Goal: Information Seeking & Learning: Learn about a topic

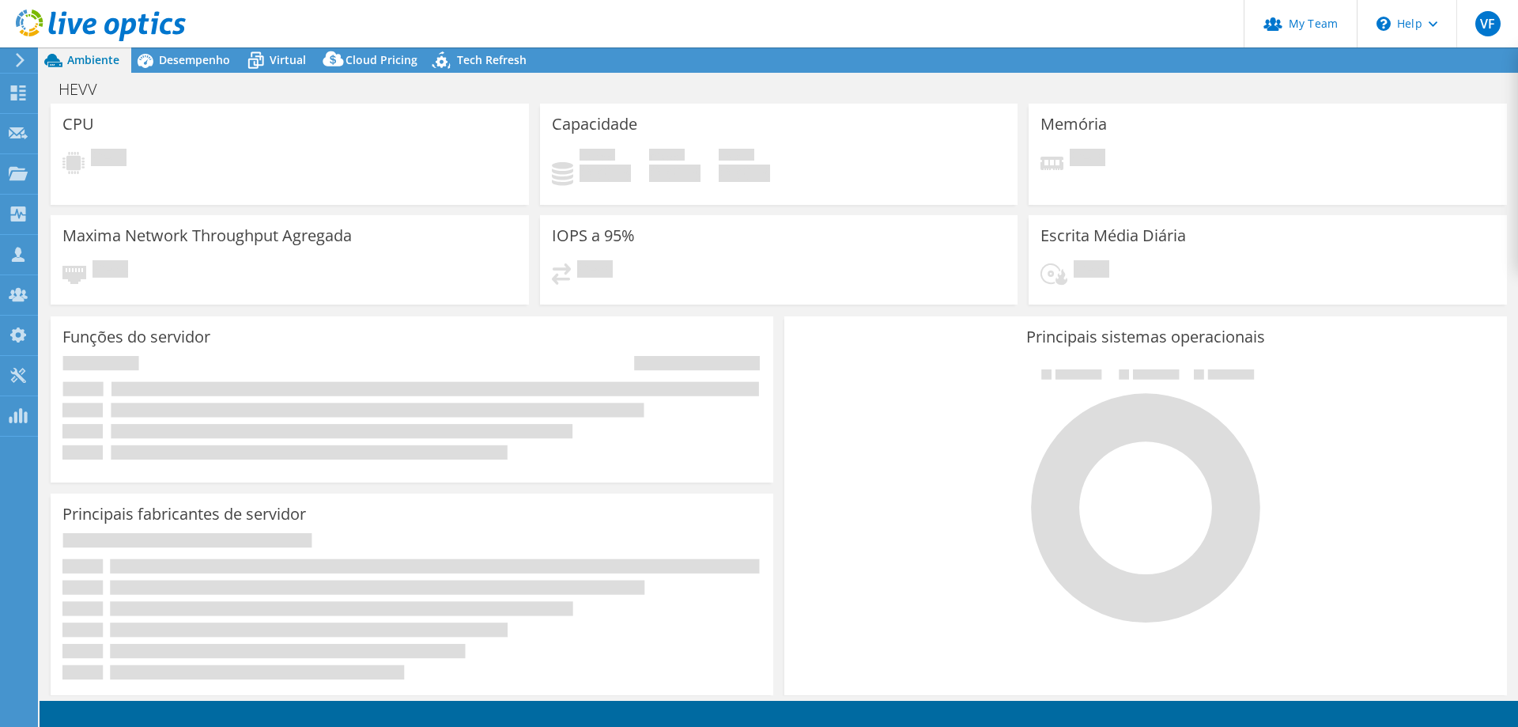
select select "USD"
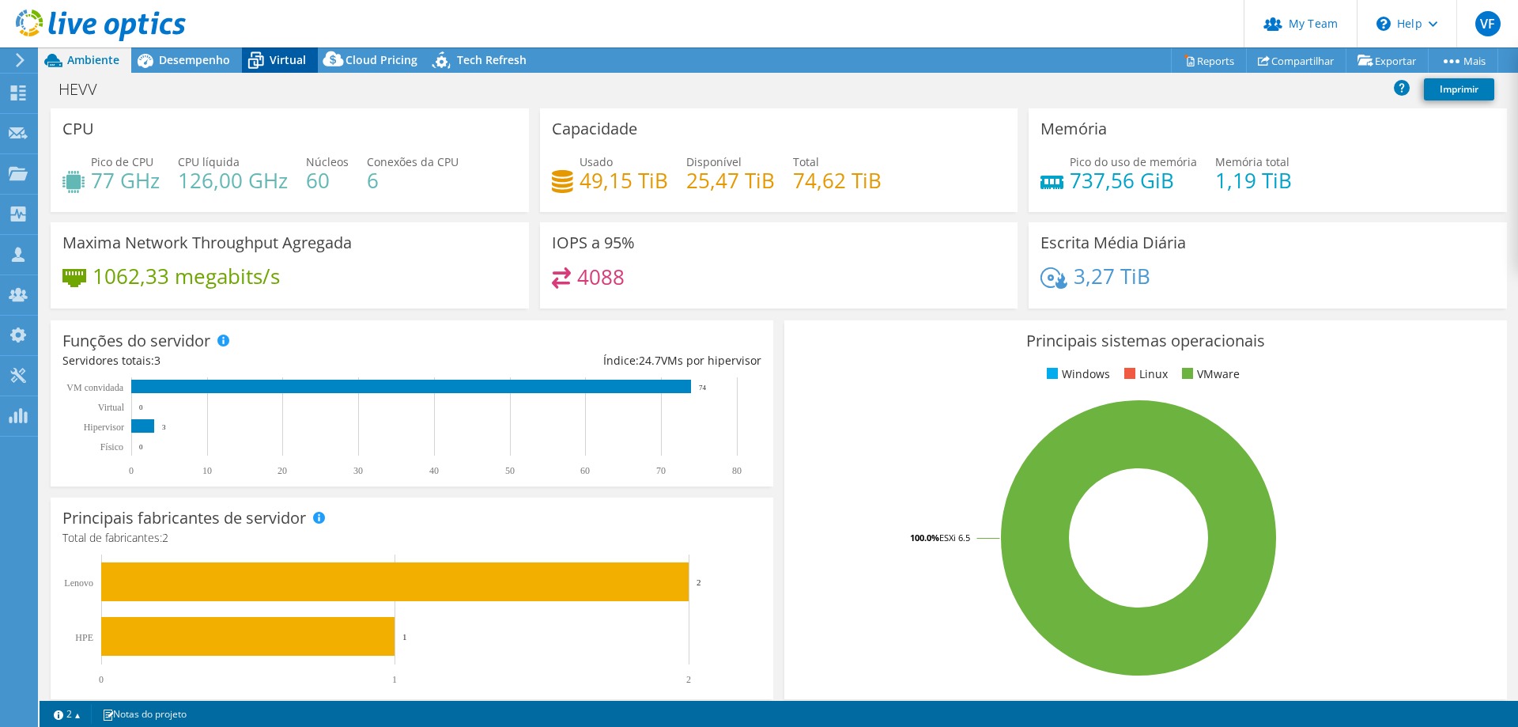
click at [274, 62] on span "Virtual" at bounding box center [288, 59] width 36 height 15
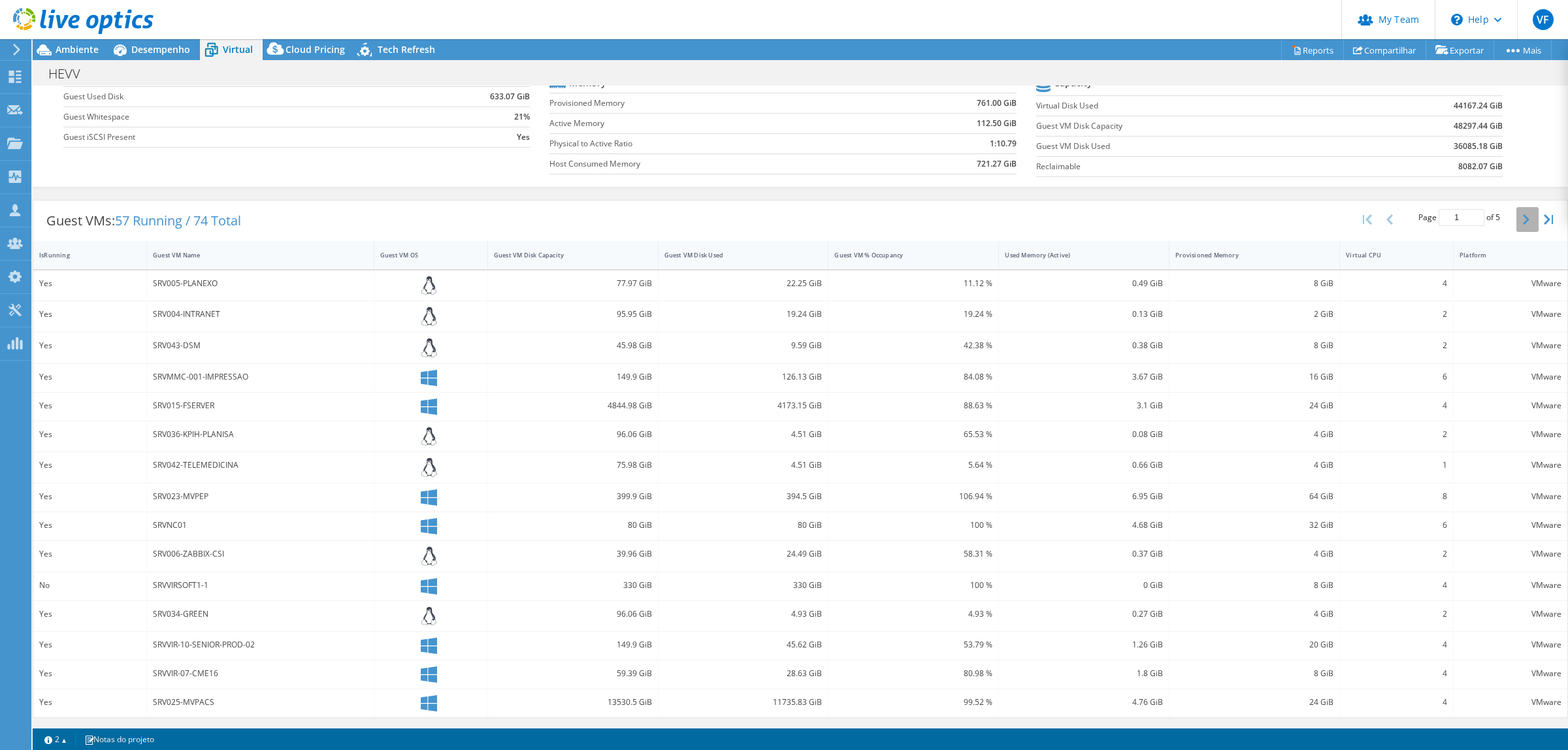
click at [1253, 220] on button "button" at bounding box center [1527, 220] width 22 height 25
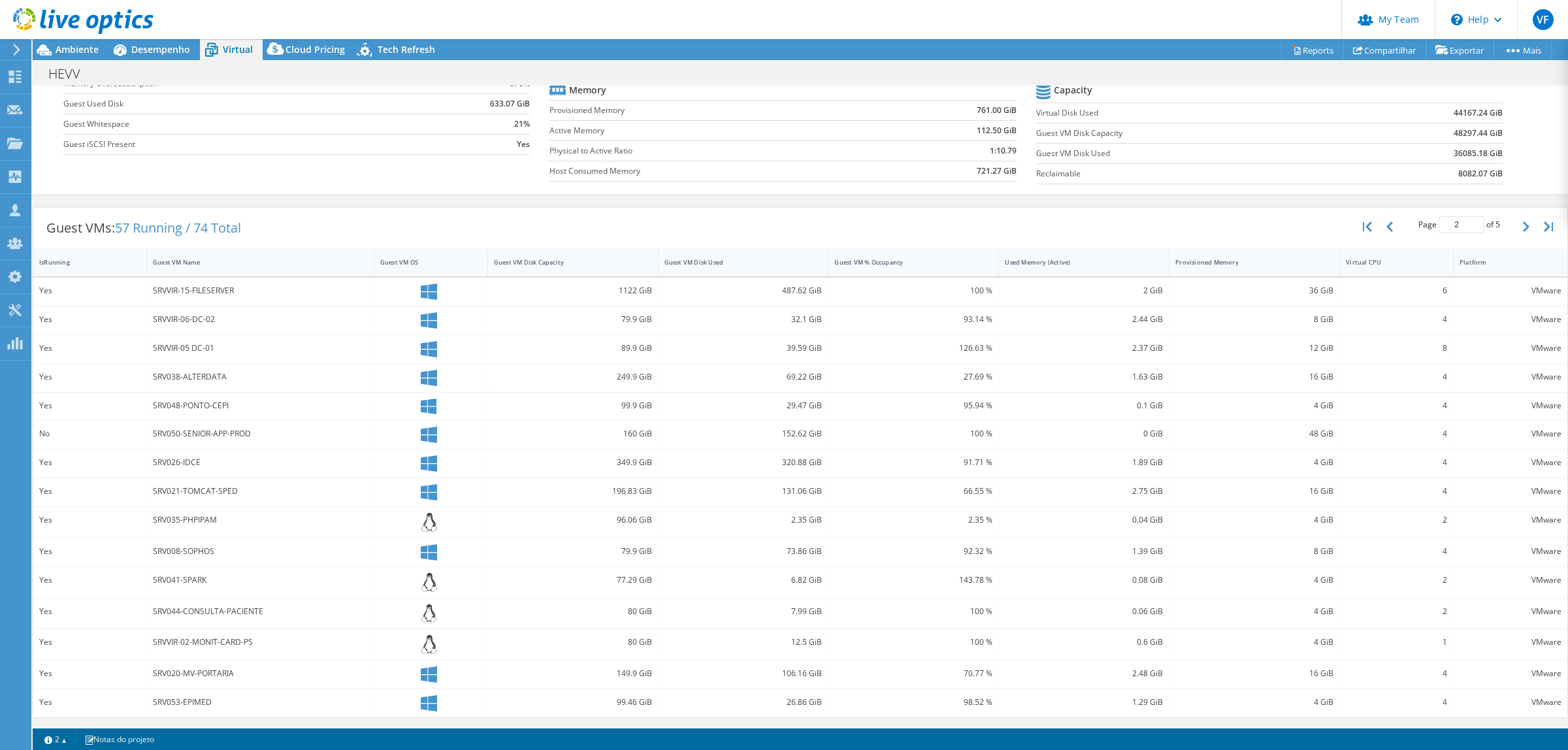
scroll to position [138, 0]
click at [77, 439] on div "No" at bounding box center [89, 433] width 102 height 14
drag, startPoint x: 162, startPoint y: 434, endPoint x: 184, endPoint y: 434, distance: 22.0
click at [184, 434] on div "SRV050-SENIOR-APP-PROD" at bounding box center [260, 434] width 227 height 28
drag, startPoint x: 239, startPoint y: 435, endPoint x: 774, endPoint y: 441, distance: 535.0
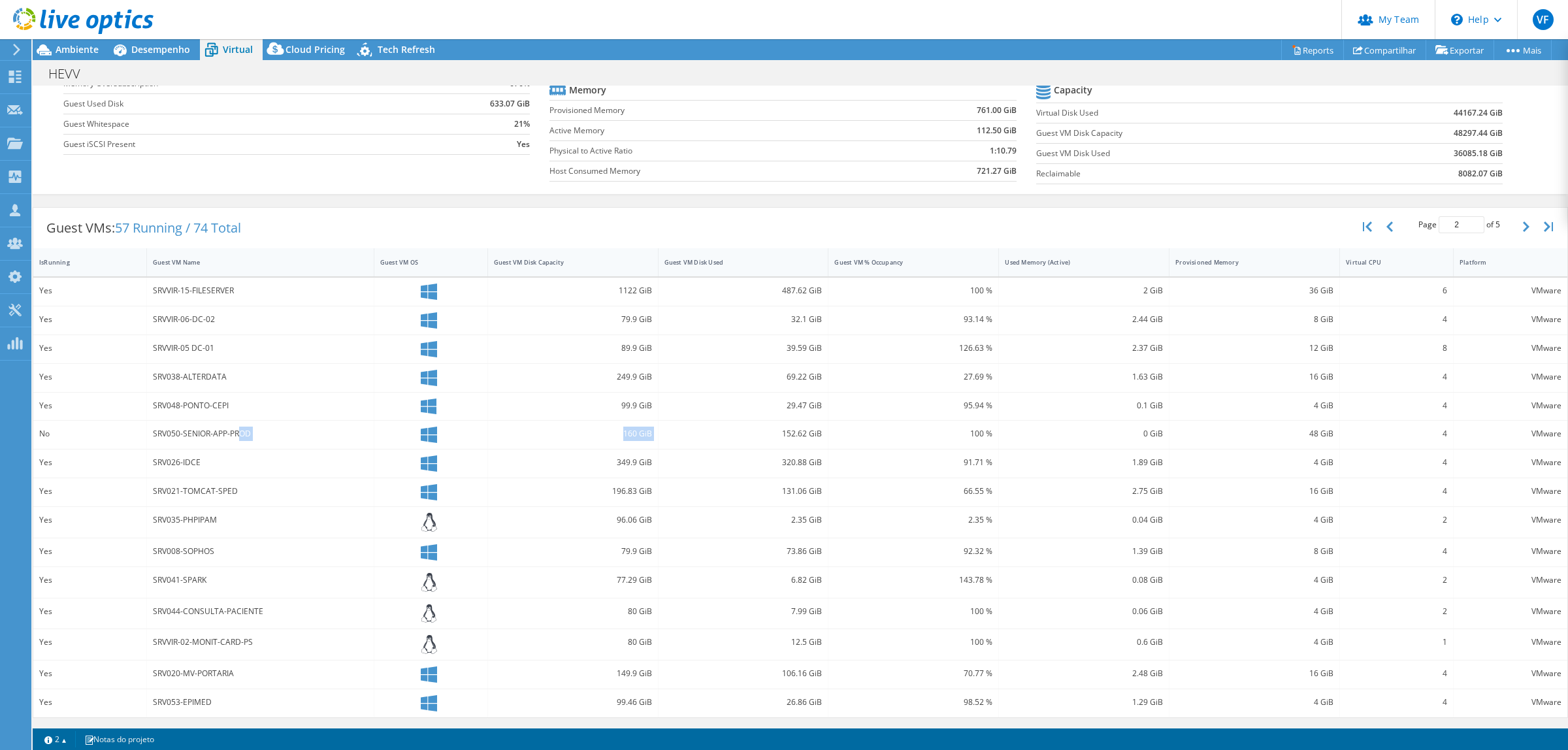
click at [774, 441] on div "No SRV050-SENIOR-APP-PROD 160 GiB 152.62 GiB 100 % 0 GiB 48 GiB 4 VMware" at bounding box center [800, 434] width 1534 height 28
click at [1253, 220] on button "button" at bounding box center [1390, 226] width 22 height 25
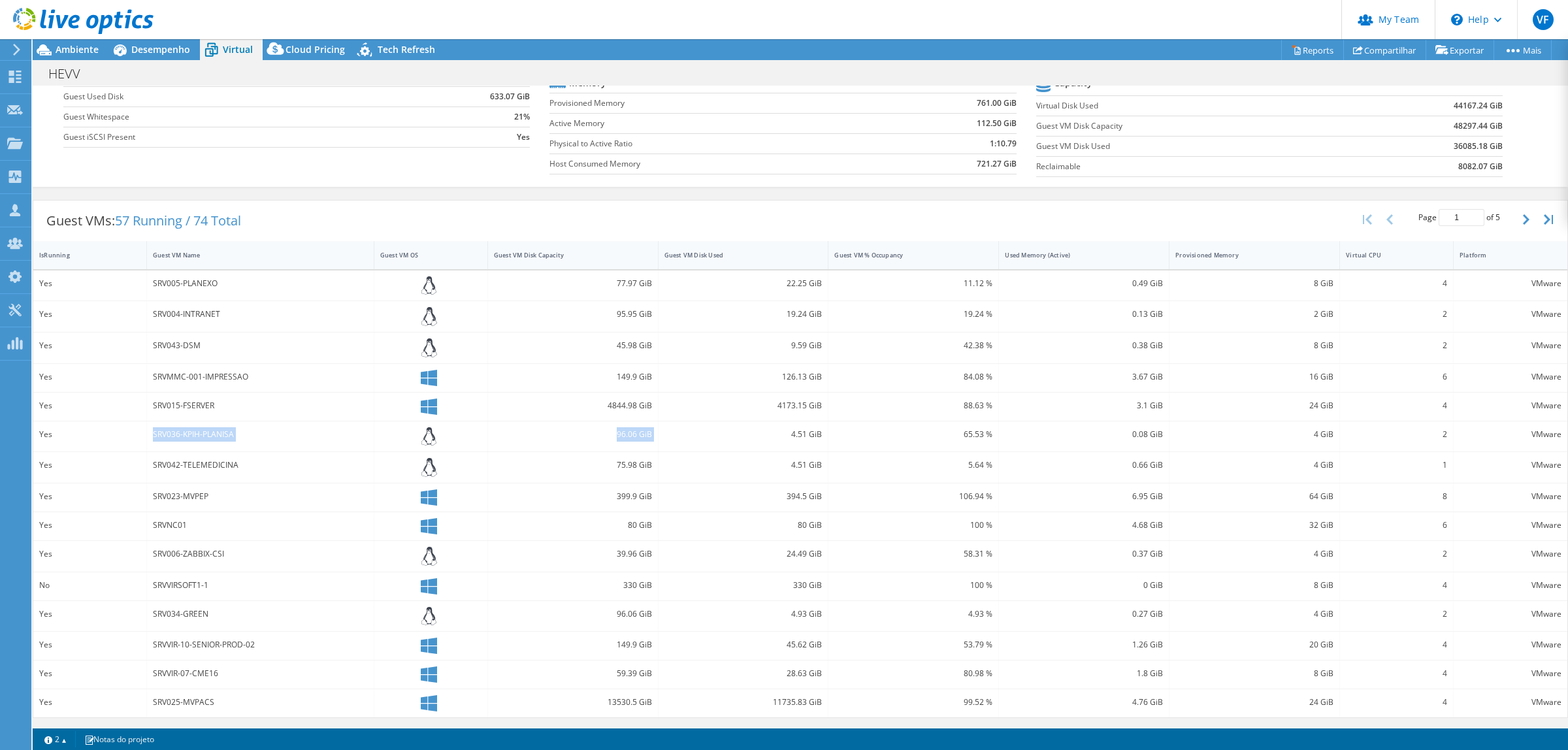
scroll to position [145, 0]
drag, startPoint x: 77, startPoint y: 585, endPoint x: 172, endPoint y: 575, distance: 95.5
click at [172, 572] on div "No SRVVIRSOFT1-1 330 GiB 330 GiB 100 % 0 GiB 8 GiB 4 VMware" at bounding box center [800, 586] width 1534 height 28
click at [188, 581] on div "SRVVIRSOFT1-1" at bounding box center [260, 585] width 215 height 14
drag, startPoint x: 632, startPoint y: 582, endPoint x: 653, endPoint y: 582, distance: 21.0
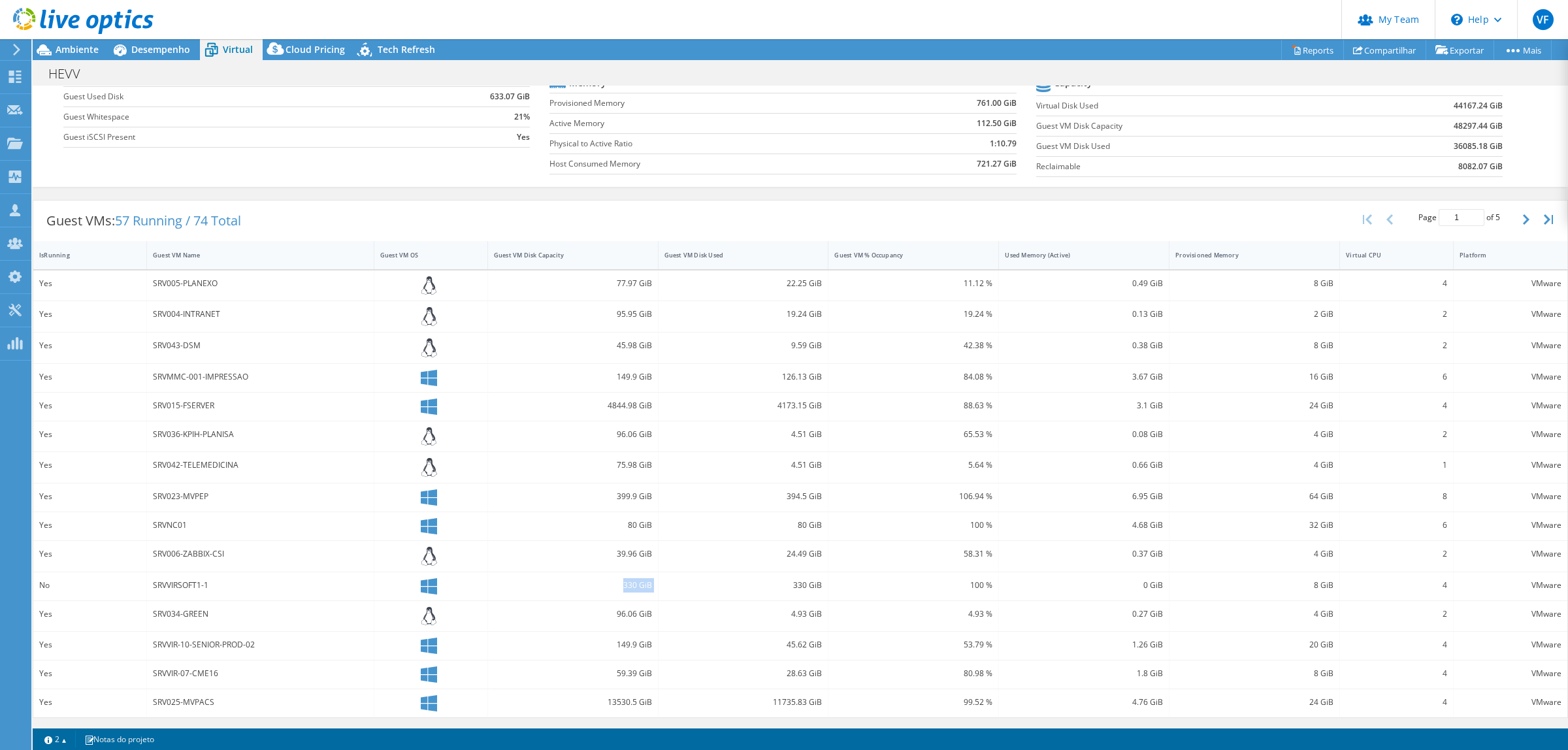
click at [653, 582] on div "No SRVVIRSOFT1-1 330 GiB 330 GiB 100 % 0 GiB 8 GiB 4 VMware" at bounding box center [800, 586] width 1534 height 28
drag, startPoint x: 782, startPoint y: 614, endPoint x: 815, endPoint y: 614, distance: 33.0
click at [815, 600] on div "4.93 GiB" at bounding box center [744, 615] width 170 height 31
drag, startPoint x: 778, startPoint y: 644, endPoint x: 814, endPoint y: 640, distance: 36.2
click at [814, 600] on div "45.62 GiB" at bounding box center [743, 644] width 158 height 14
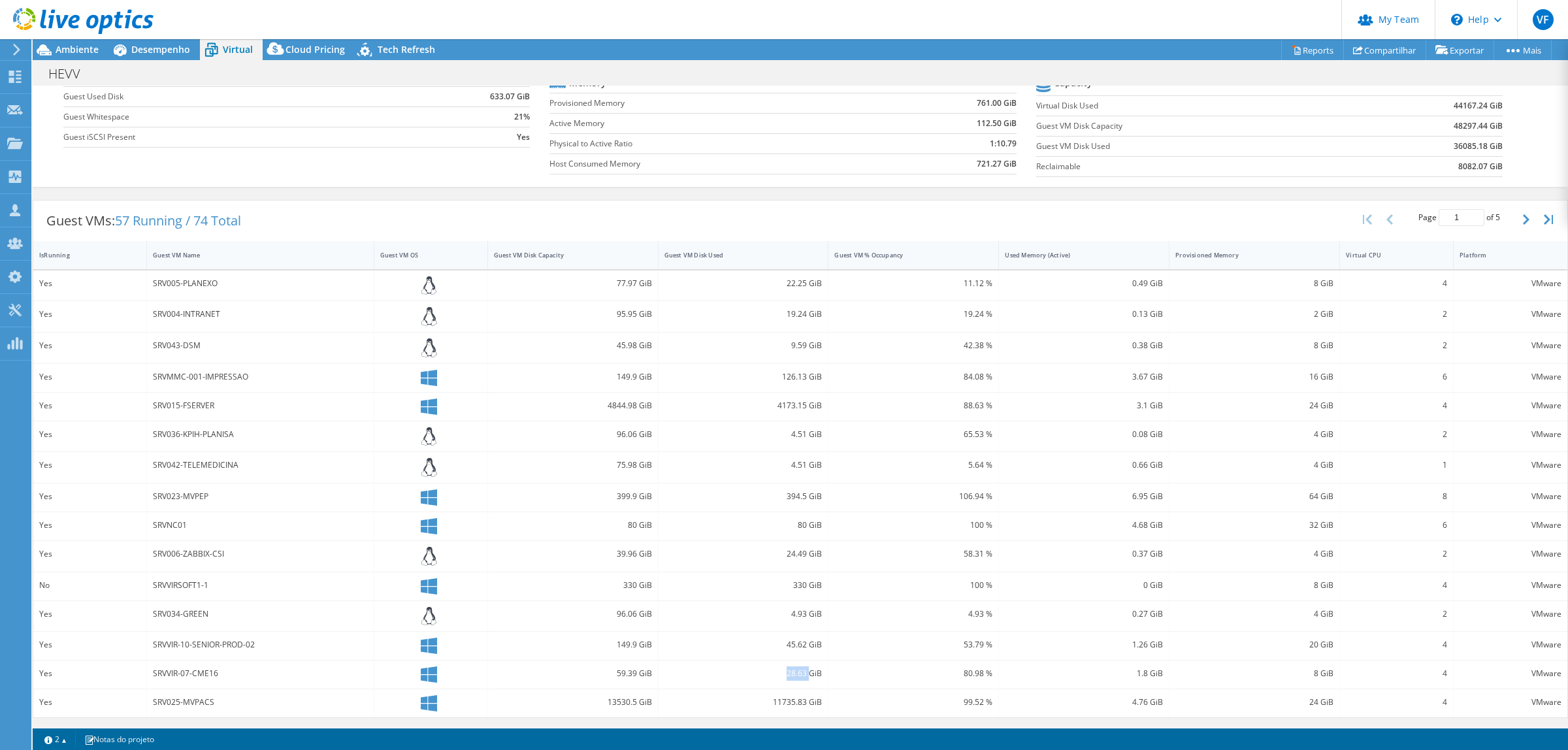
drag, startPoint x: 776, startPoint y: 671, endPoint x: 791, endPoint y: 682, distance: 18.6
click at [801, 600] on div "28.63 GiB" at bounding box center [743, 673] width 158 height 14
drag, startPoint x: 766, startPoint y: 696, endPoint x: 799, endPoint y: 700, distance: 33.2
click at [799, 600] on div "11735.83 GiB" at bounding box center [743, 701] width 158 height 14
click at [1253, 214] on icon "button" at bounding box center [1526, 219] width 7 height 11
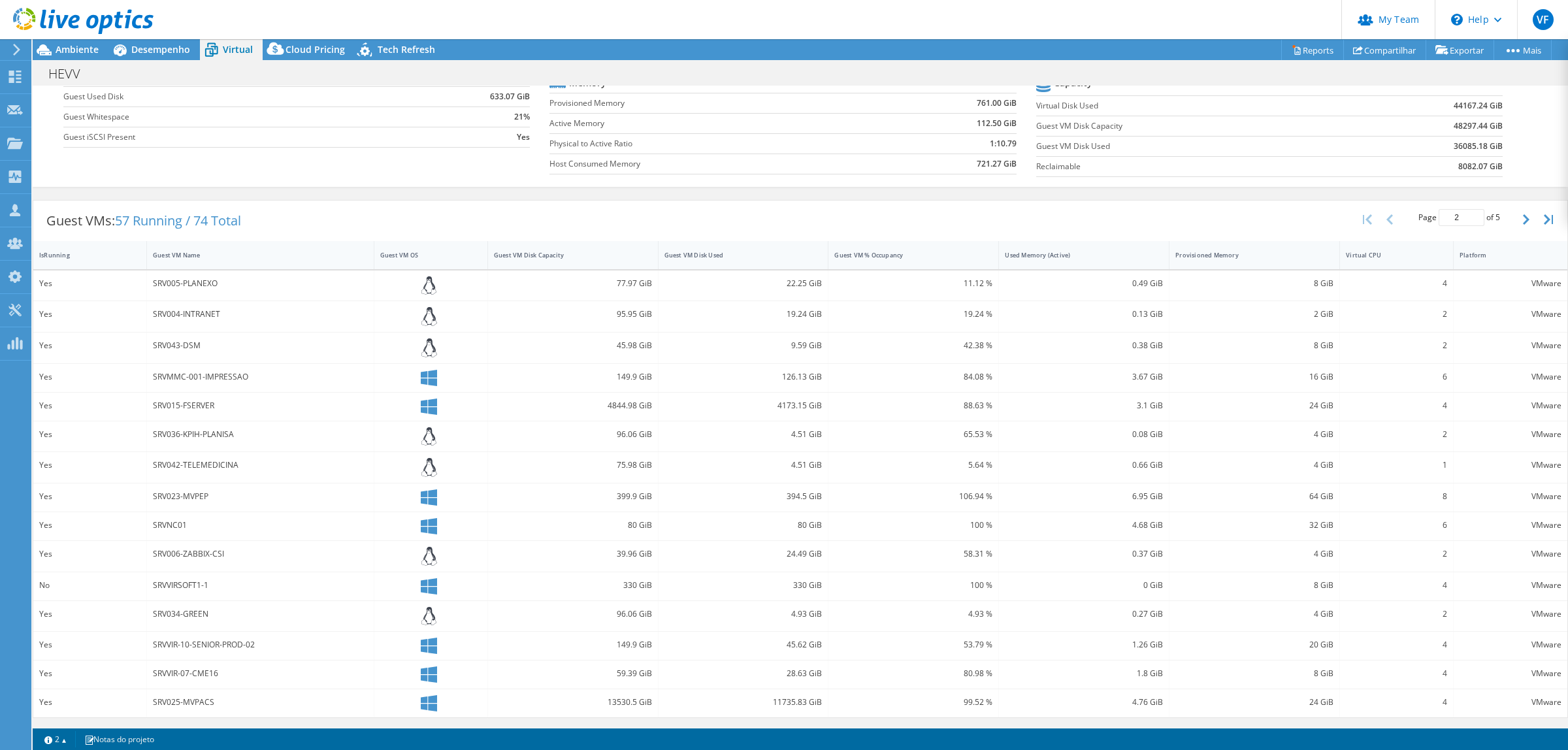
scroll to position [138, 0]
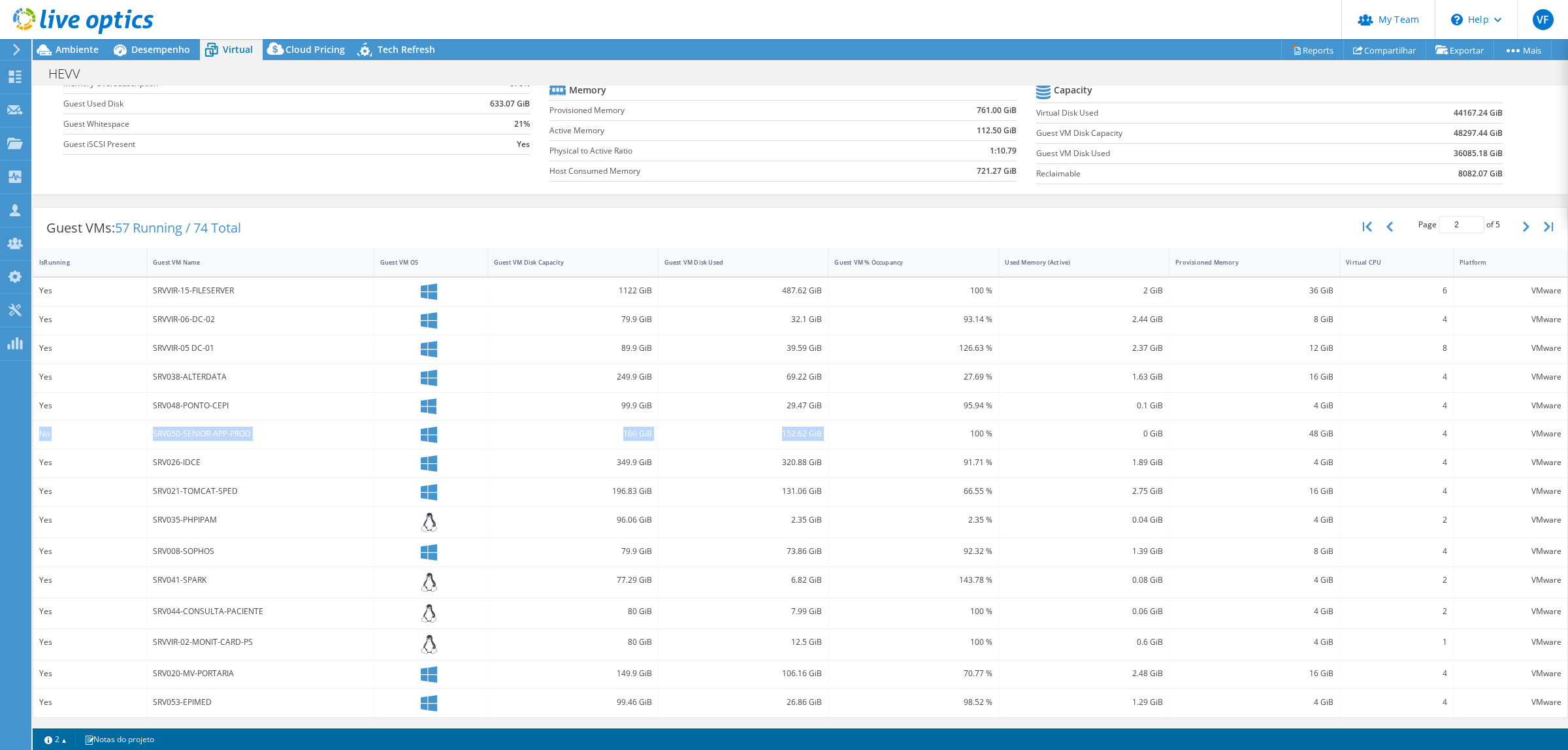
drag, startPoint x: 34, startPoint y: 432, endPoint x: 834, endPoint y: 439, distance: 800.0
click at [834, 439] on div "No SRV050-SENIOR-APP-PROD 160 GiB 152.62 GiB 100 % 0 GiB 48 GiB 4 VMware" at bounding box center [800, 434] width 1534 height 28
drag, startPoint x: 1509, startPoint y: 226, endPoint x: 1466, endPoint y: 233, distance: 43.6
click at [1253, 226] on button "button" at bounding box center [1527, 226] width 22 height 25
click at [498, 288] on div "39.39 GiB" at bounding box center [573, 290] width 158 height 14
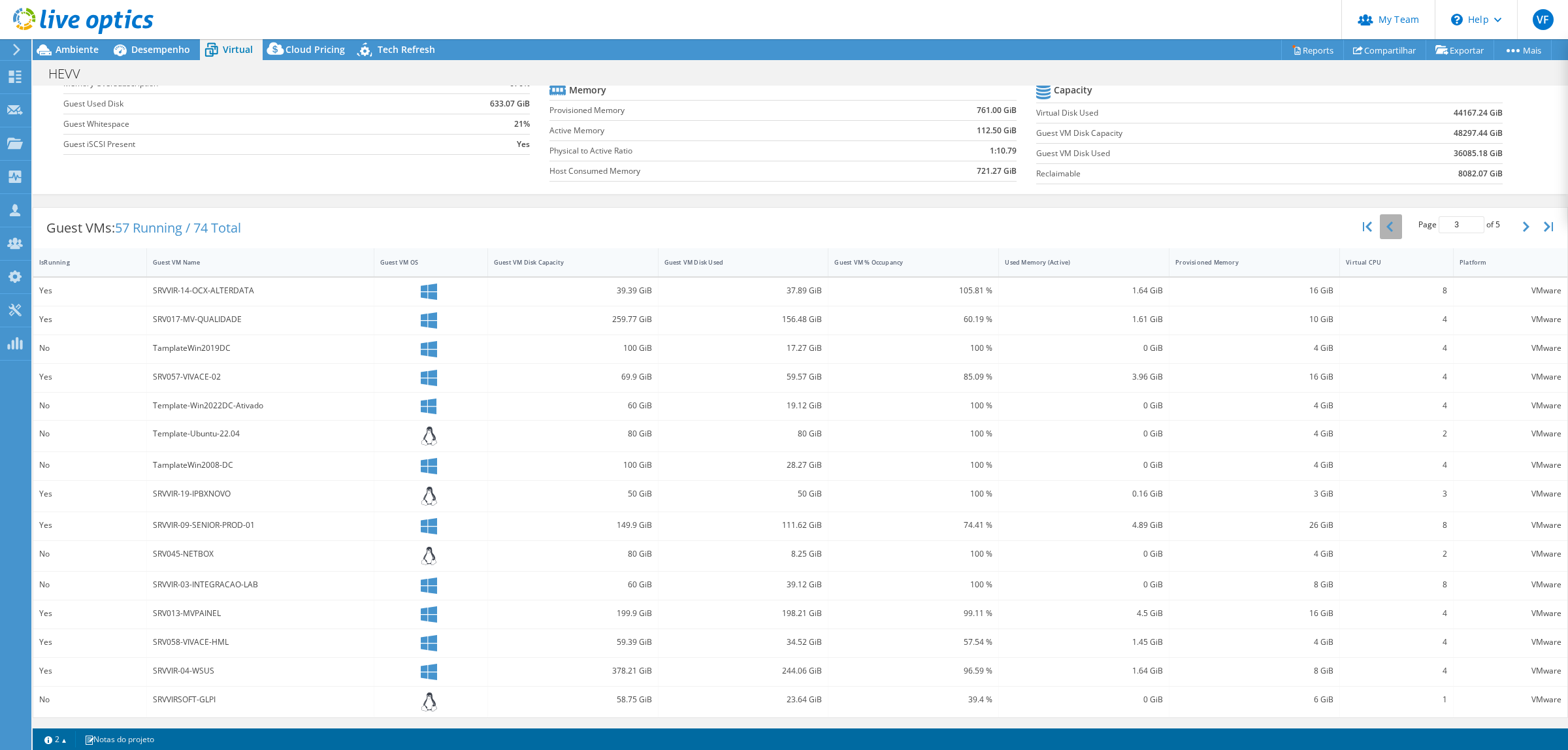
click at [1253, 227] on icon "button" at bounding box center [1390, 226] width 7 height 11
click at [1253, 225] on button "button" at bounding box center [1527, 226] width 22 height 25
click at [1253, 230] on button "button" at bounding box center [1527, 226] width 22 height 25
click at [1253, 224] on icon "button" at bounding box center [1390, 224] width 7 height 11
click at [1253, 230] on icon "button" at bounding box center [1526, 226] width 7 height 11
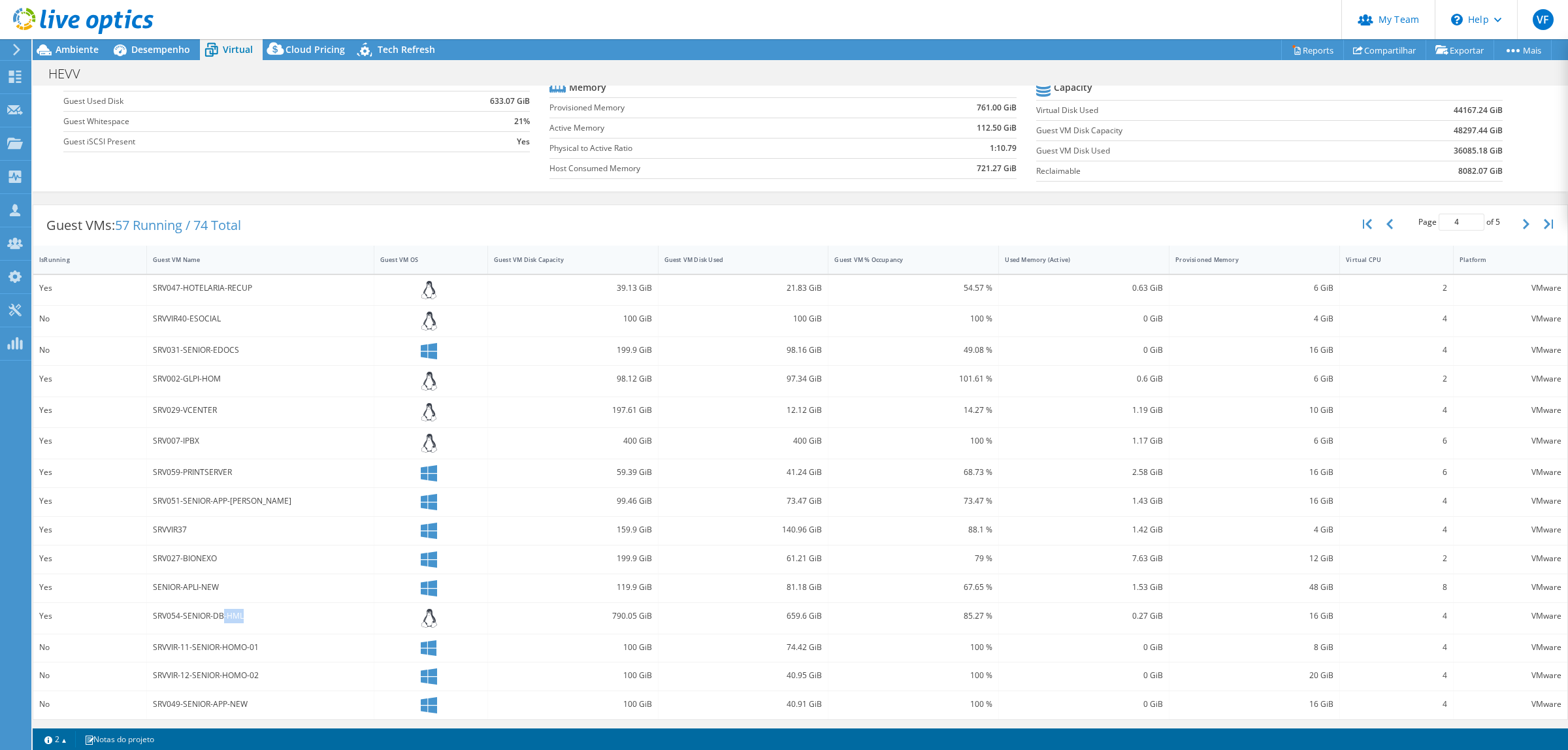
drag, startPoint x: 222, startPoint y: 615, endPoint x: 265, endPoint y: 616, distance: 43.0
click at [265, 600] on div "SRV054-SENIOR-DB-HML" at bounding box center [260, 615] width 215 height 14
click at [240, 600] on div "SRV054-SENIOR-DB-HML" at bounding box center [260, 615] width 215 height 14
click at [52, 600] on div "Yes" at bounding box center [89, 615] width 102 height 14
drag, startPoint x: 35, startPoint y: 379, endPoint x: 782, endPoint y: 379, distance: 747.0
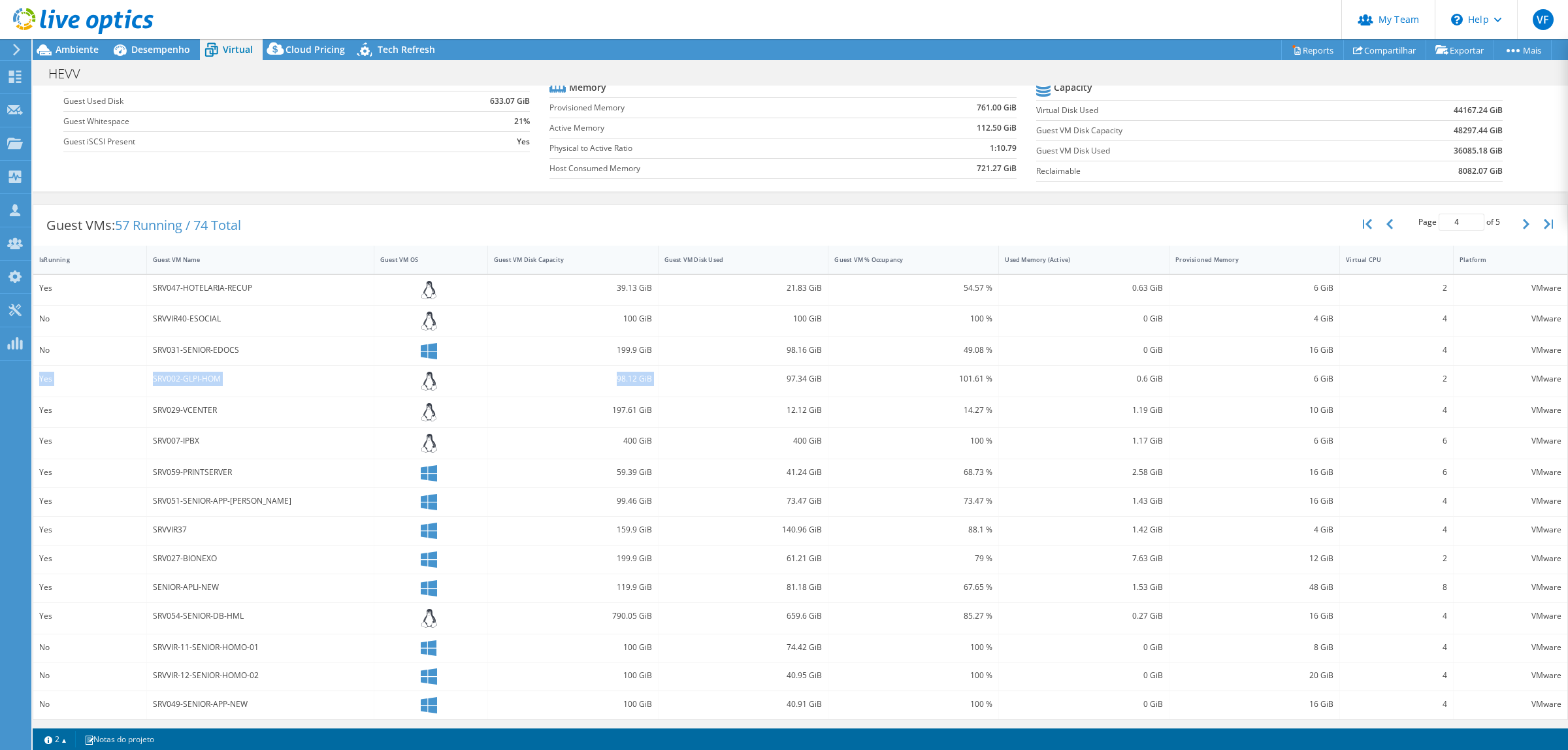
click at [782, 379] on div "Yes SRV002-GLPI-HOM 98.12 GiB 97.34 GiB 101.61 % 0.6 GiB 6 GiB 2 VMware" at bounding box center [800, 381] width 1534 height 31
drag, startPoint x: 782, startPoint y: 381, endPoint x: 805, endPoint y: 381, distance: 23.0
click at [805, 381] on div "97.34 GiB" at bounding box center [743, 378] width 158 height 14
drag, startPoint x: 805, startPoint y: 411, endPoint x: 815, endPoint y: 411, distance: 10.0
click at [815, 411] on div "12.12 GiB" at bounding box center [743, 410] width 158 height 14
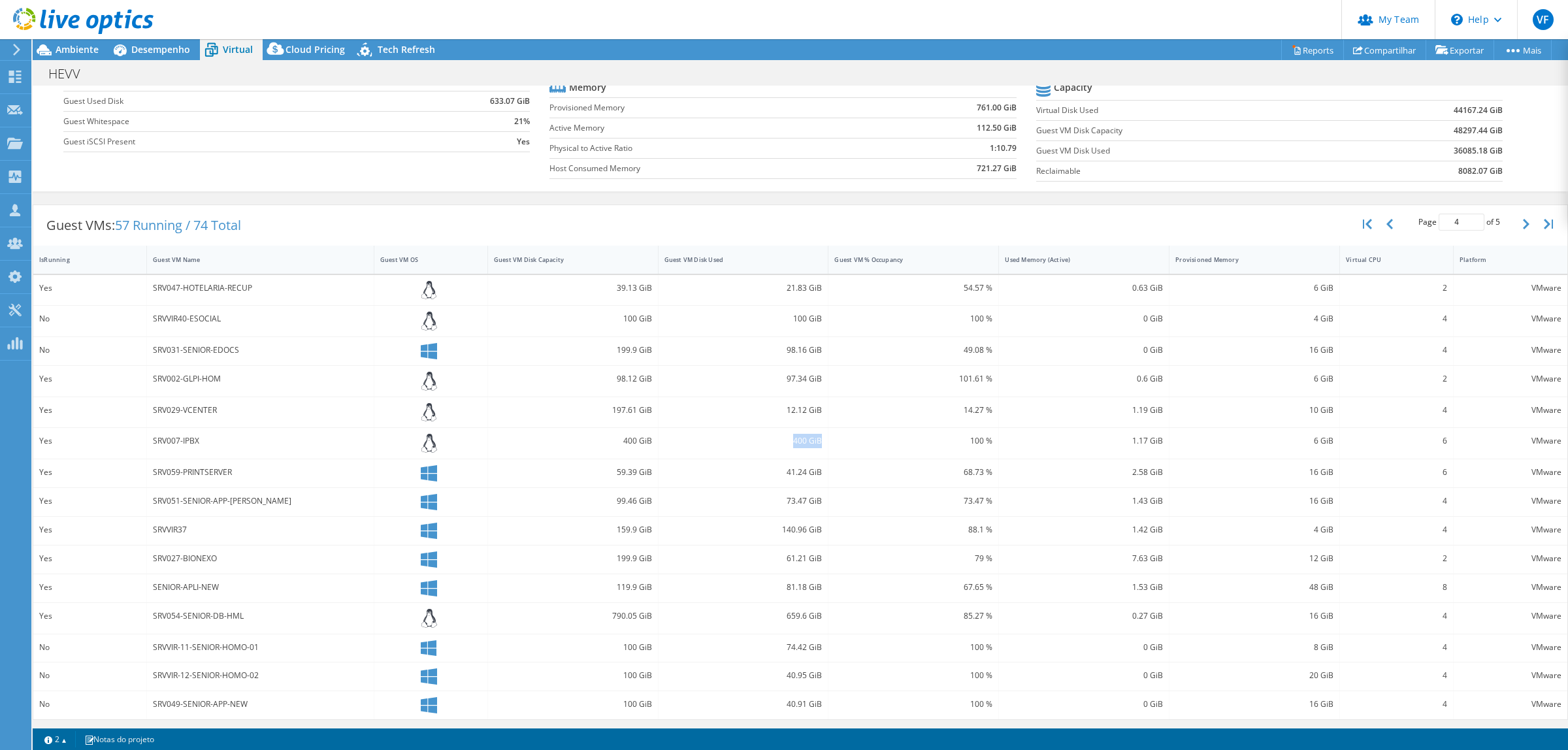
drag, startPoint x: 787, startPoint y: 442, endPoint x: 771, endPoint y: 438, distance: 16.5
click at [807, 439] on div "400 GiB" at bounding box center [743, 440] width 158 height 14
drag, startPoint x: 782, startPoint y: 470, endPoint x: 787, endPoint y: 501, distance: 31.4
click at [818, 477] on div "41.24 GiB" at bounding box center [744, 473] width 170 height 28
drag, startPoint x: 776, startPoint y: 500, endPoint x: 801, endPoint y: 500, distance: 25.0
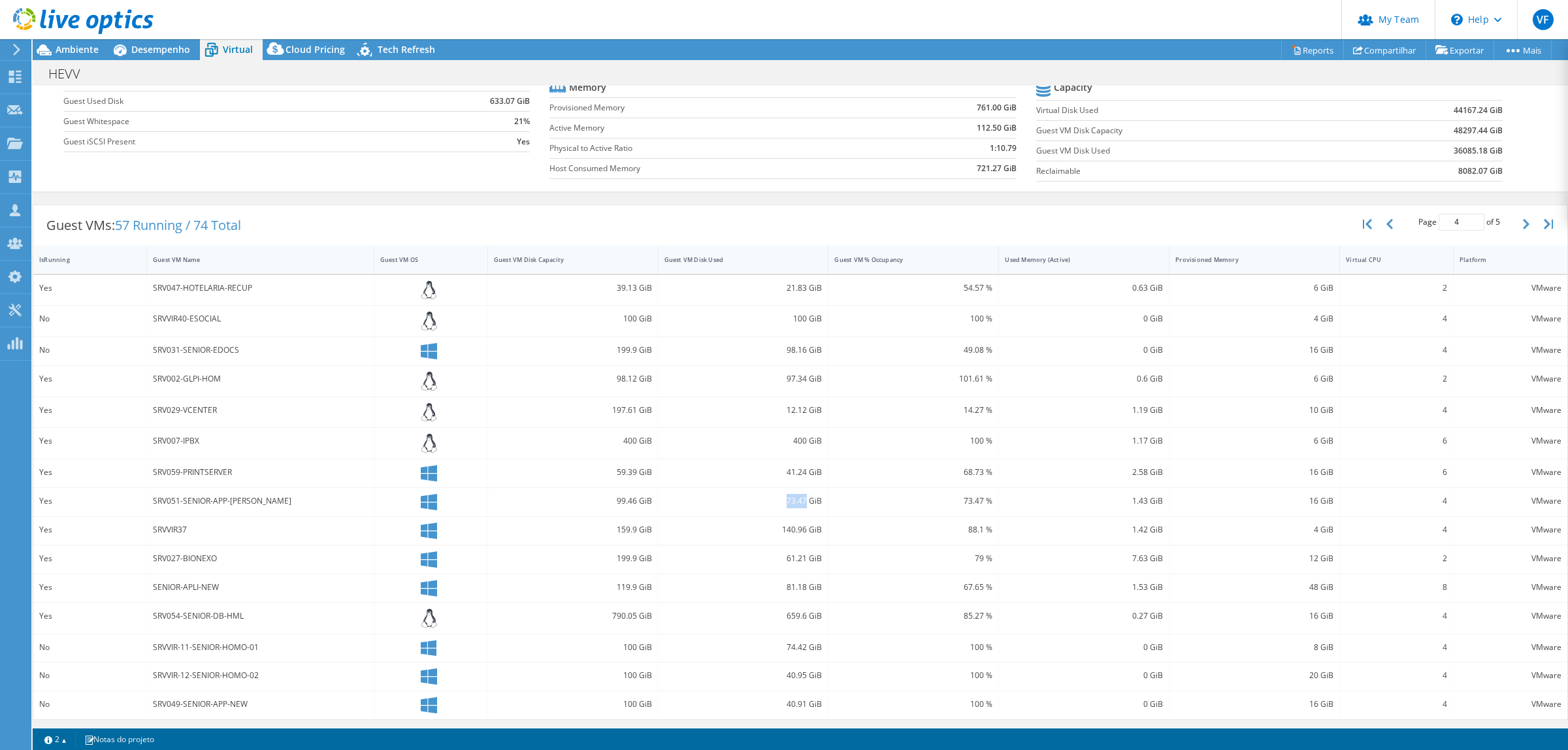
click at [801, 500] on div "73.47 GiB" at bounding box center [743, 501] width 158 height 14
drag, startPoint x: 772, startPoint y: 530, endPoint x: 805, endPoint y: 531, distance: 33.0
click at [805, 531] on div "140.96 GiB" at bounding box center [743, 529] width 158 height 14
drag, startPoint x: 764, startPoint y: 569, endPoint x: 789, endPoint y: 585, distance: 29.7
click at [786, 573] on div "61.21 GiB" at bounding box center [744, 559] width 170 height 28
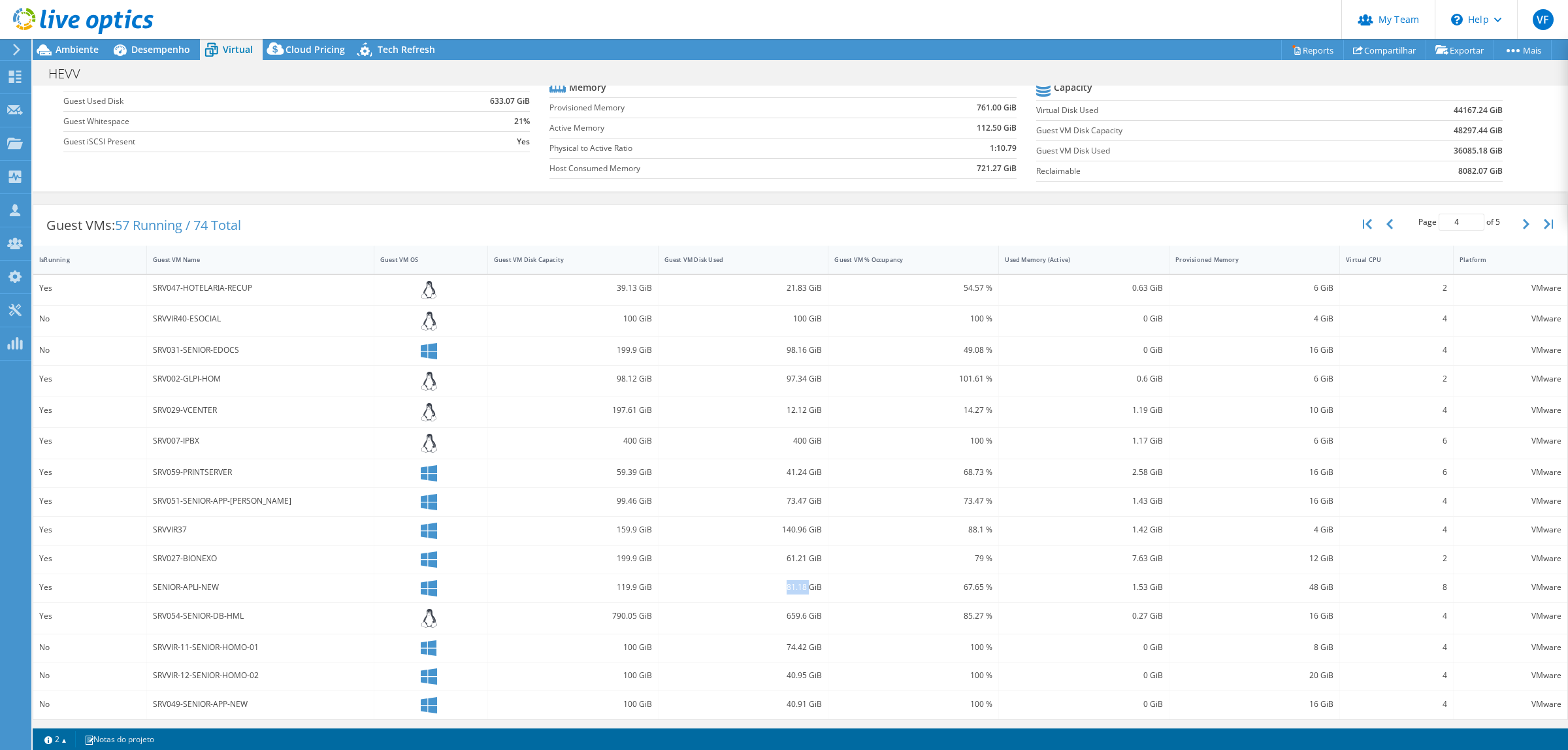
drag, startPoint x: 781, startPoint y: 588, endPoint x: 805, endPoint y: 588, distance: 24.0
click at [805, 588] on div "81.18 GiB" at bounding box center [743, 586] width 158 height 14
drag, startPoint x: 782, startPoint y: 619, endPoint x: 801, endPoint y: 617, distance: 19.1
click at [801, 600] on div "659.6 GiB" at bounding box center [743, 615] width 158 height 14
click at [758, 600] on div "81.18 GiB" at bounding box center [744, 588] width 170 height 28
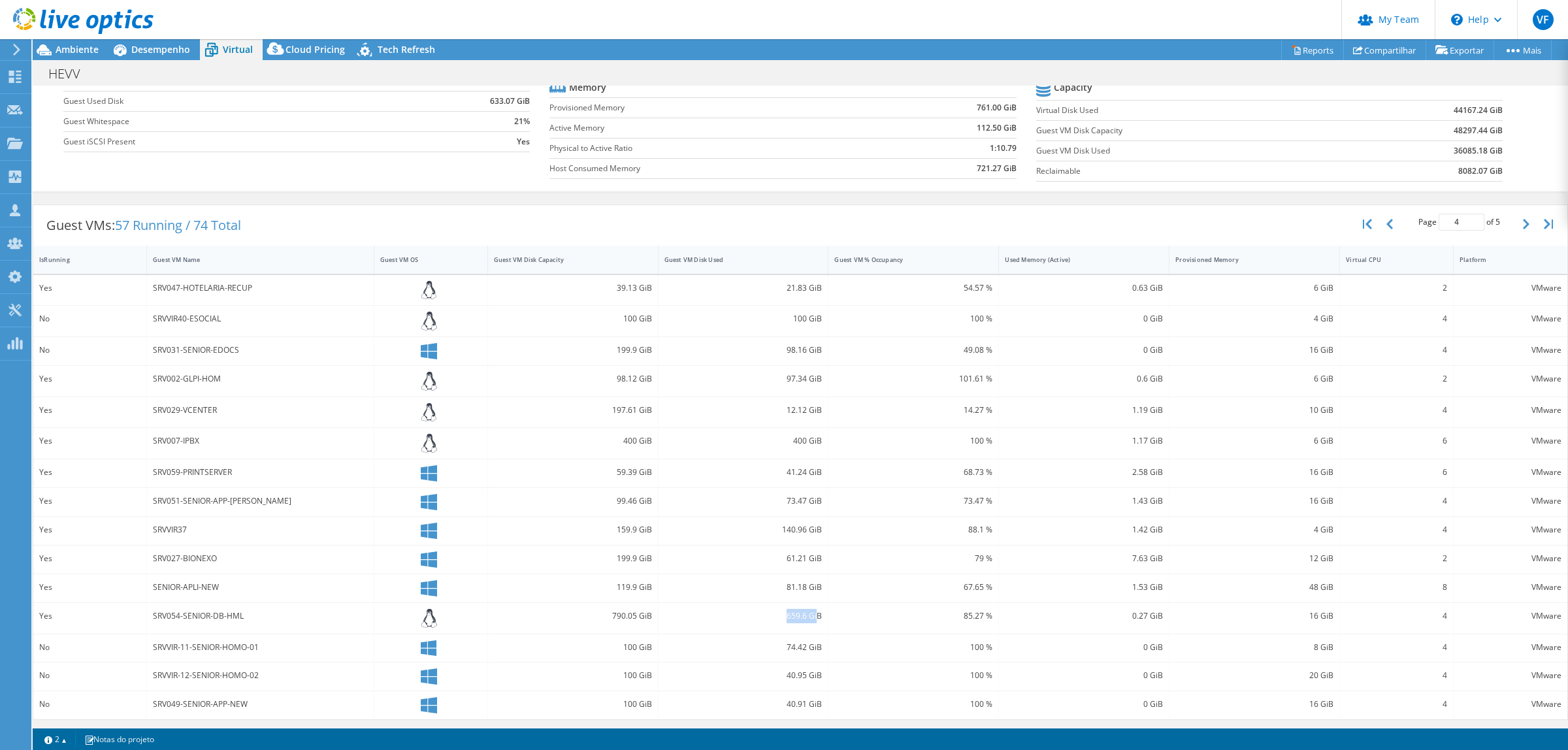
drag, startPoint x: 788, startPoint y: 618, endPoint x: 812, endPoint y: 620, distance: 24.1
click at [812, 600] on div "659.6 GiB" at bounding box center [743, 615] width 158 height 14
drag, startPoint x: 1507, startPoint y: 232, endPoint x: 1450, endPoint y: 254, distance: 61.1
click at [1253, 232] on button "button" at bounding box center [1527, 224] width 22 height 25
type input "5"
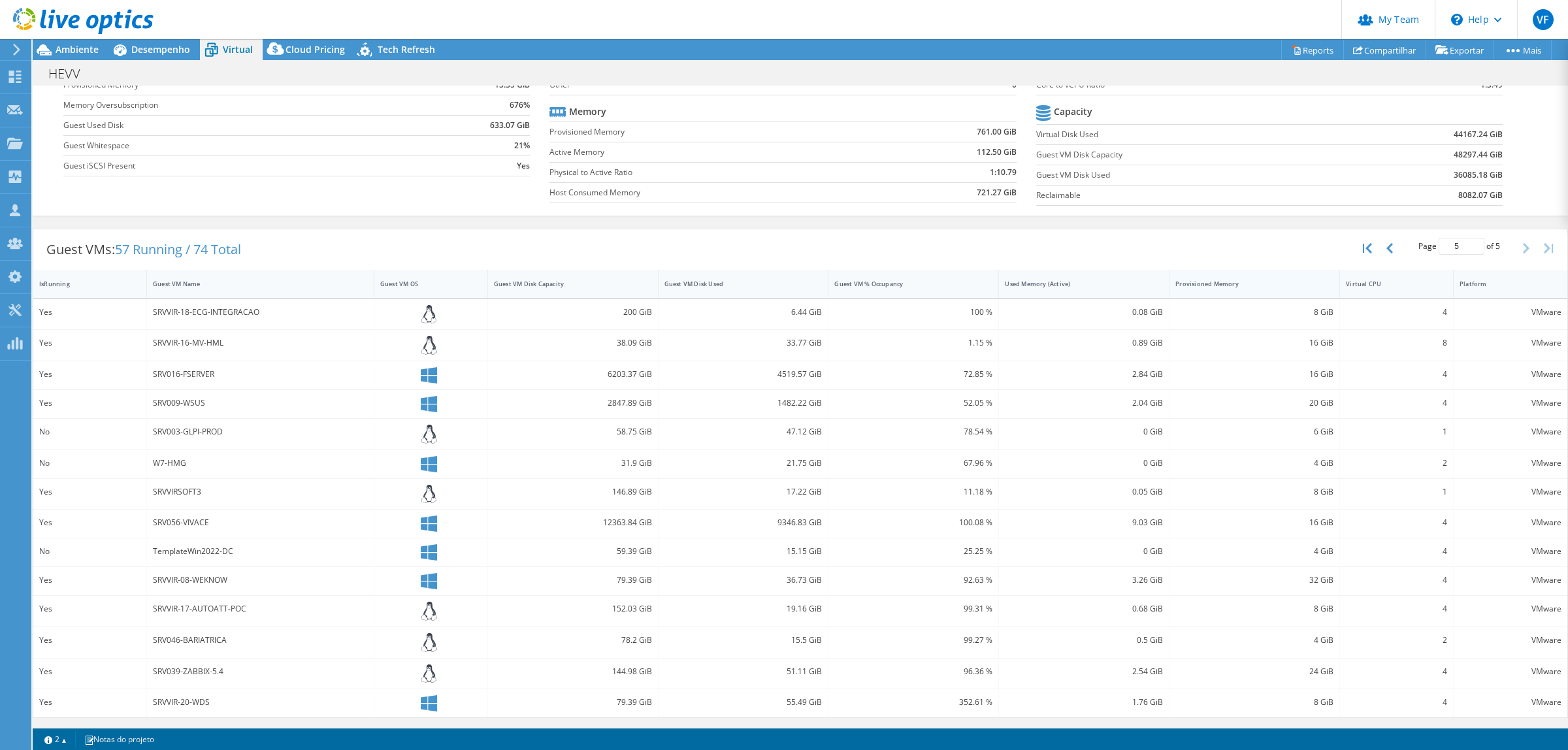
scroll to position [116, 0]
drag, startPoint x: 782, startPoint y: 430, endPoint x: 364, endPoint y: 431, distance: 418.0
click at [801, 430] on div "47.12 GiB" at bounding box center [743, 431] width 158 height 14
drag, startPoint x: 224, startPoint y: 609, endPoint x: 799, endPoint y: 610, distance: 575.0
click at [799, 600] on div "Yes SRVVIR-17-AUTOATT-POC 152.03 GiB 19.16 GiB 99.31 % 0.68 GiB 8 GiB 4 VMware" at bounding box center [800, 610] width 1534 height 31
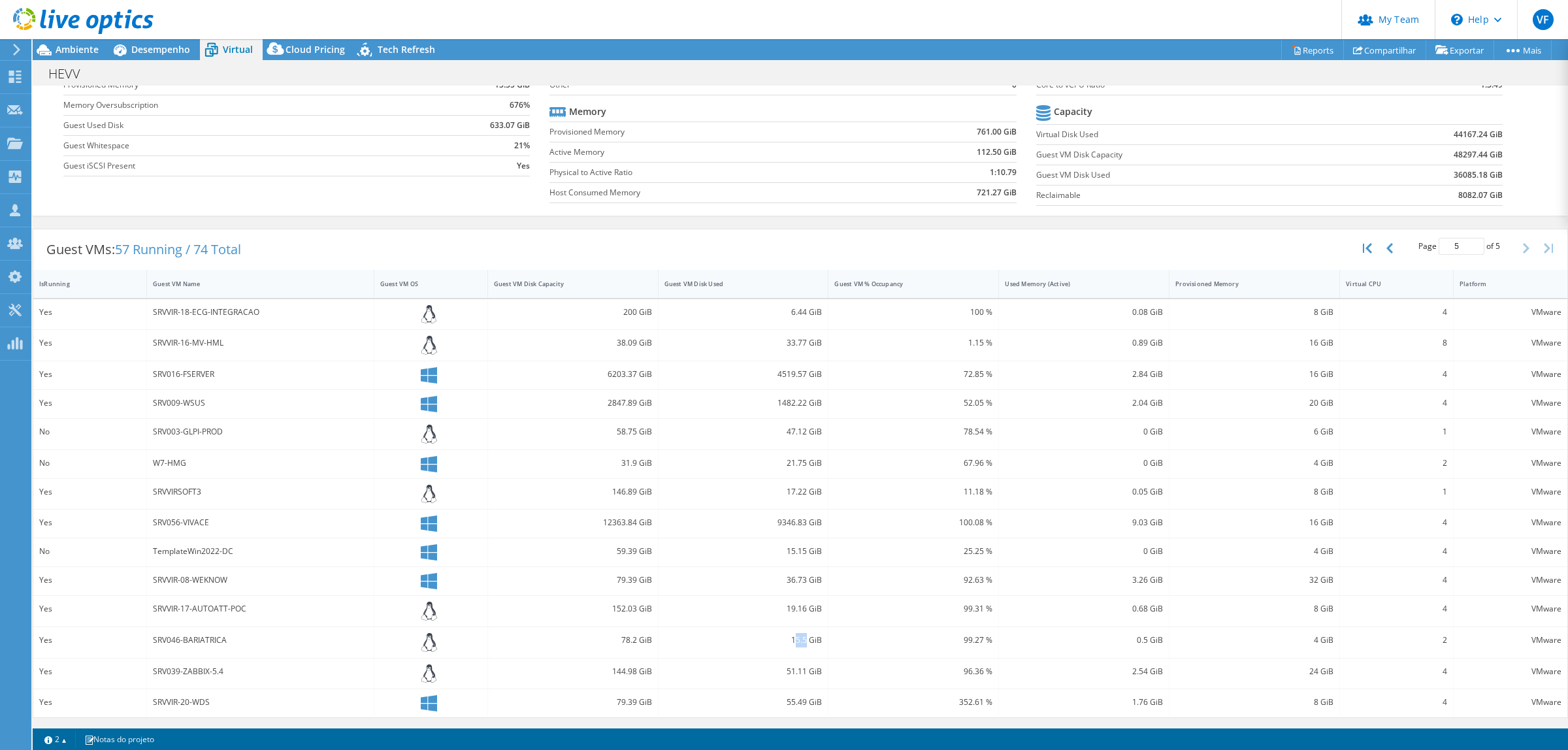
drag, startPoint x: 791, startPoint y: 635, endPoint x: 798, endPoint y: 645, distance: 12.2
click at [799, 600] on div "15.5 GiB" at bounding box center [743, 639] width 158 height 14
